Goal: Transaction & Acquisition: Download file/media

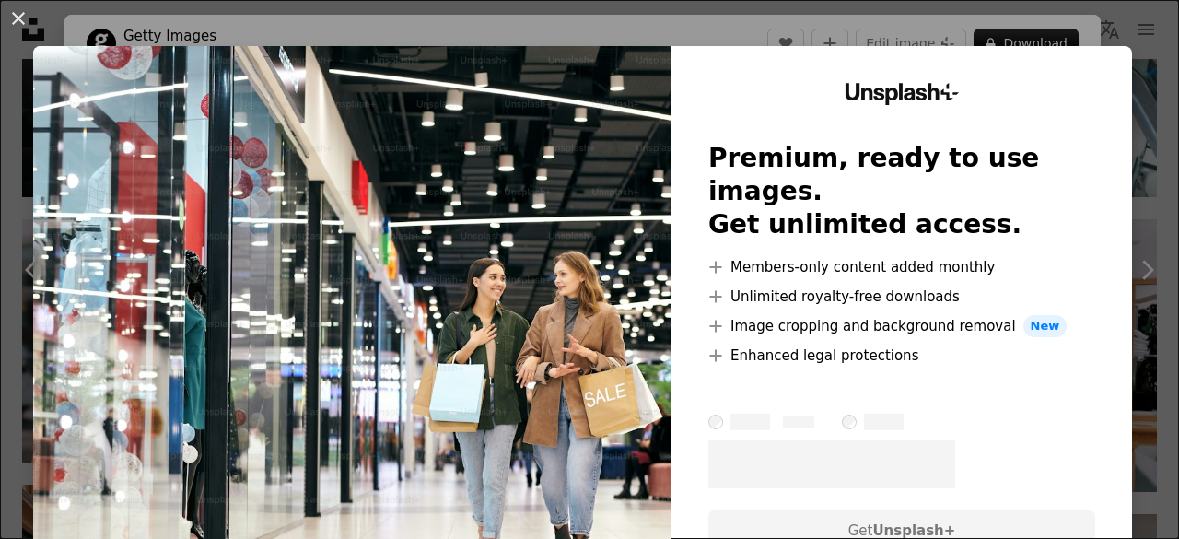
scroll to position [110, 0]
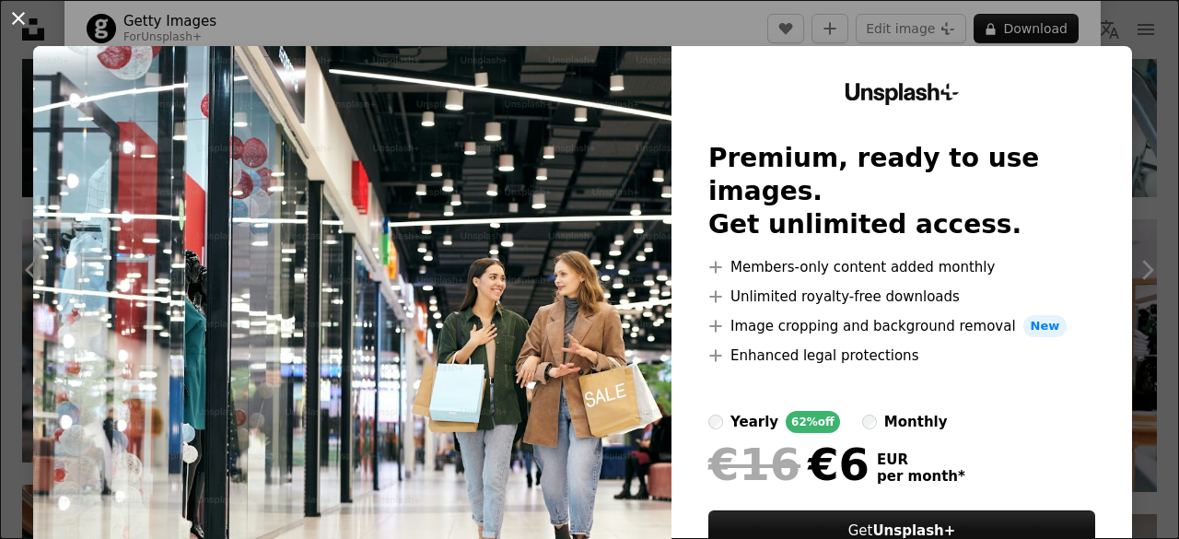
click at [14, 27] on button "An X shape" at bounding box center [18, 18] width 22 height 22
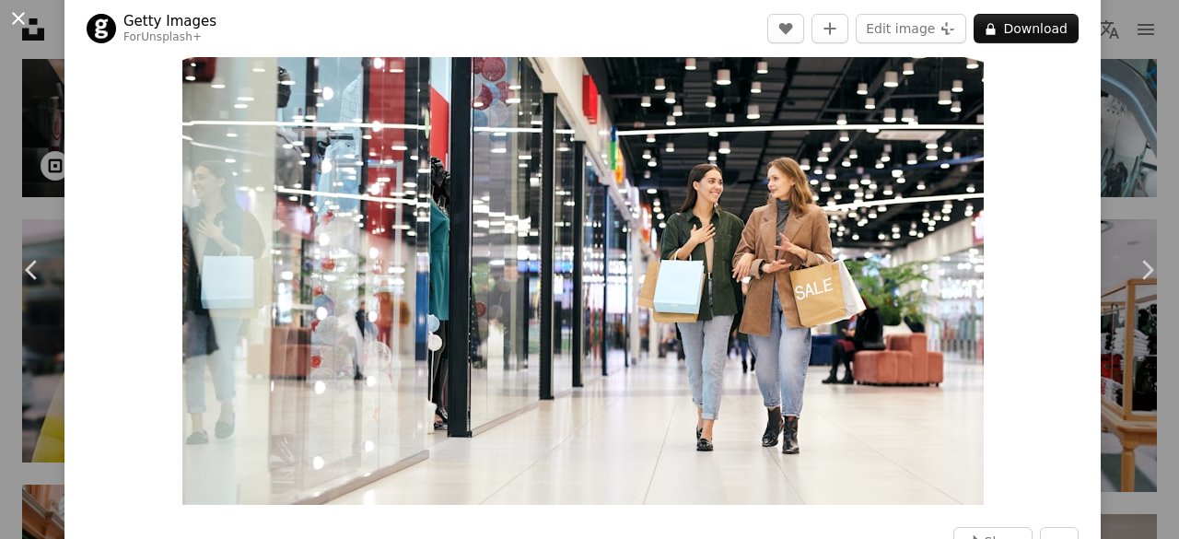
click at [11, 9] on button "An X shape" at bounding box center [18, 18] width 22 height 22
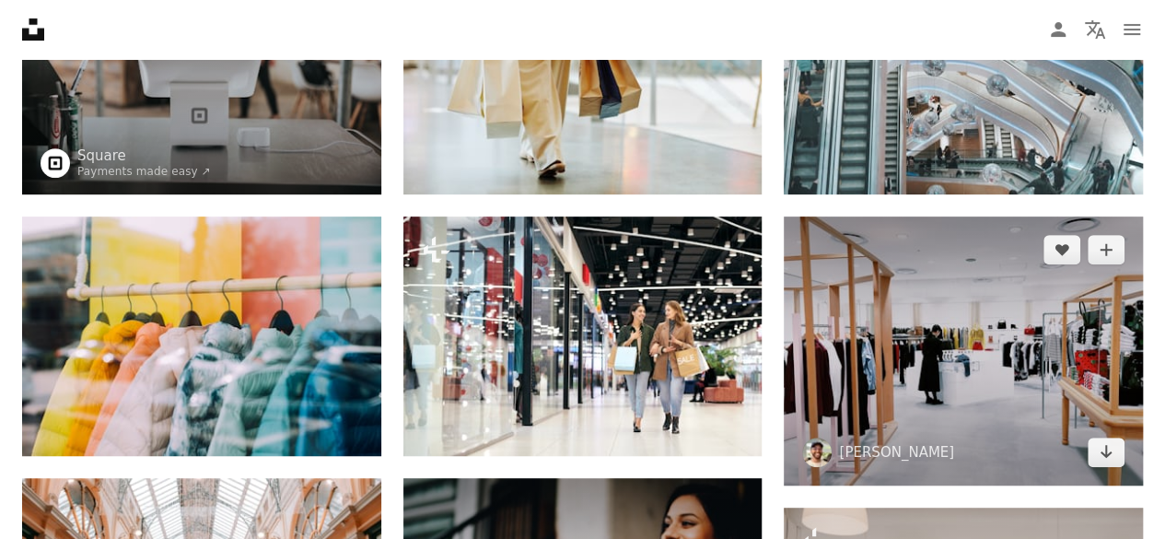
click at [992, 383] on img at bounding box center [963, 350] width 359 height 269
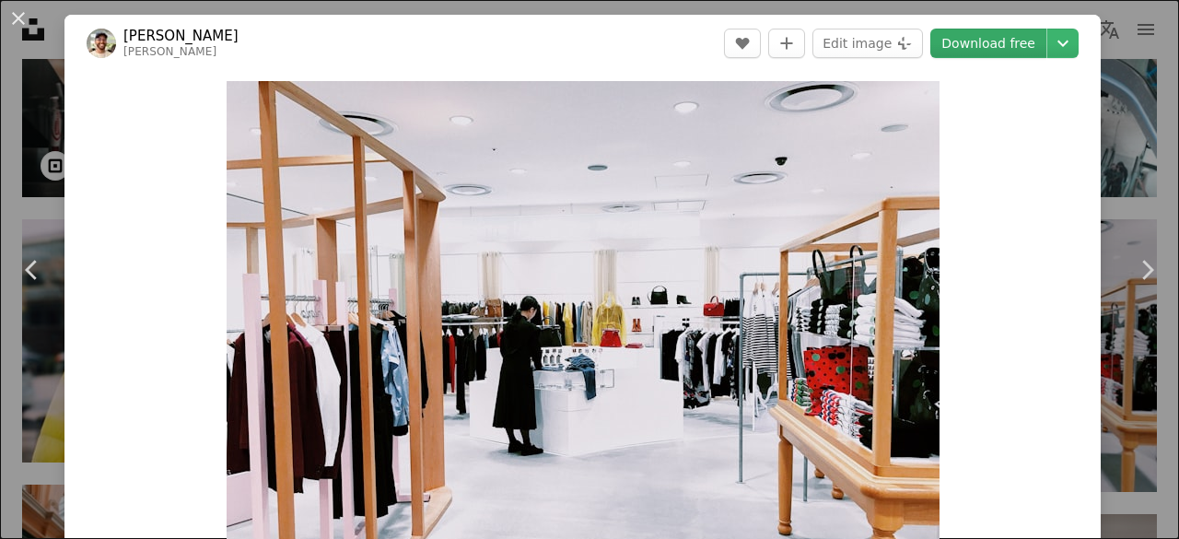
click at [987, 36] on link "Download free" at bounding box center [988, 43] width 116 height 29
